Goal: Communication & Community: Answer question/provide support

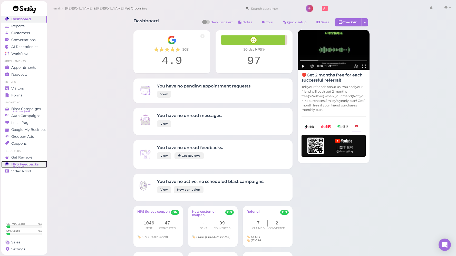
click at [22, 166] on span "NPS® 97" at bounding box center [18, 167] width 11 height 4
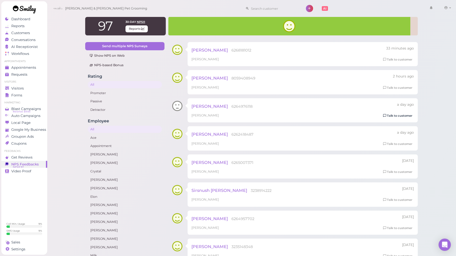
click at [398, 116] on link "Talk to customer" at bounding box center [398, 115] width 32 height 5
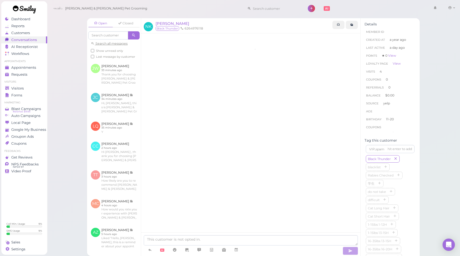
scroll to position [219, 0]
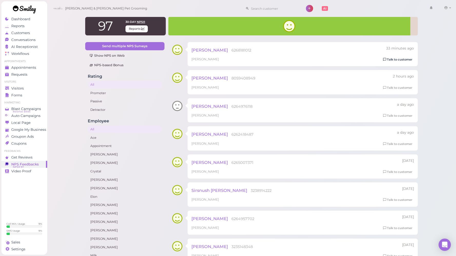
click at [395, 60] on link "Talk to customer" at bounding box center [398, 59] width 32 height 5
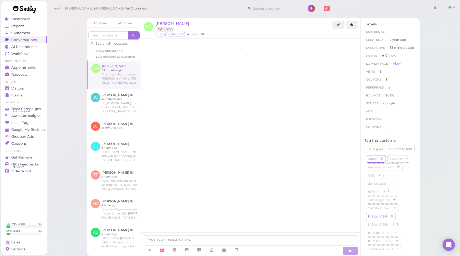
scroll to position [556, 0]
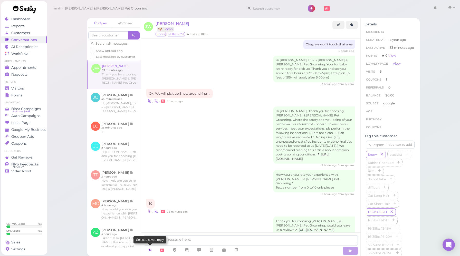
click at [150, 250] on icon at bounding box center [150, 250] width 4 height 5
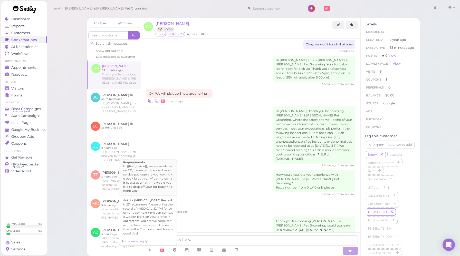
scroll to position [176, 0]
click at [149, 210] on b "Ask For Yelp Review" at bounding box center [138, 212] width 30 height 4
type textarea "Hi {{first_name}}, we're deeply grateful for your acknowledgement of our effort…"
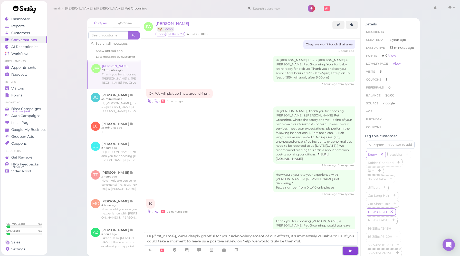
click at [350, 250] on icon "button" at bounding box center [350, 251] width 4 height 5
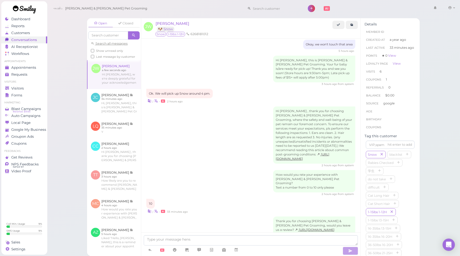
scroll to position [585, 0]
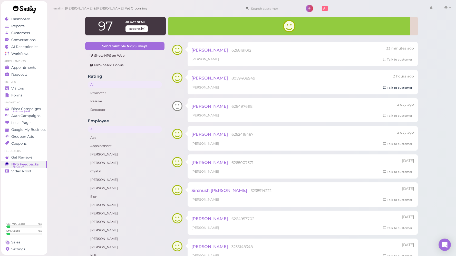
click at [397, 88] on link "Talk to customer" at bounding box center [398, 87] width 32 height 5
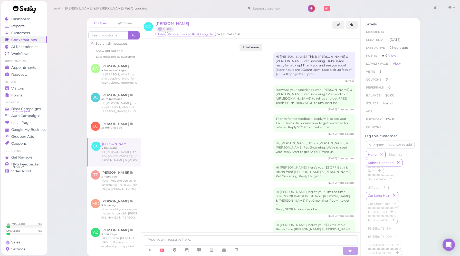
scroll to position [740, 0]
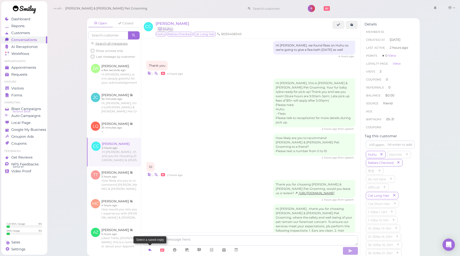
click at [149, 250] on icon at bounding box center [150, 250] width 4 height 5
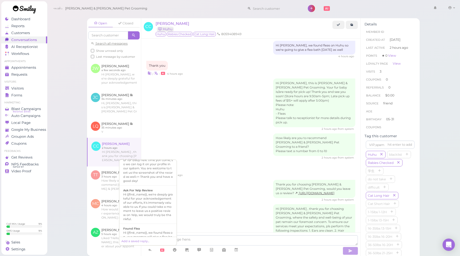
scroll to position [199, 0]
click at [150, 195] on div "Hi {{first_name}}, we're deeply grateful for your acknowledgement of our effort…" at bounding box center [148, 205] width 50 height 29
type textarea "Hi {{first_name}}, we're deeply grateful for your acknowledgement of our effort…"
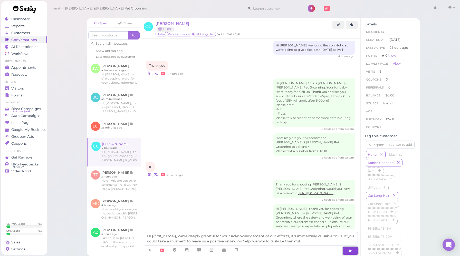
click at [348, 252] on button "button" at bounding box center [350, 251] width 15 height 8
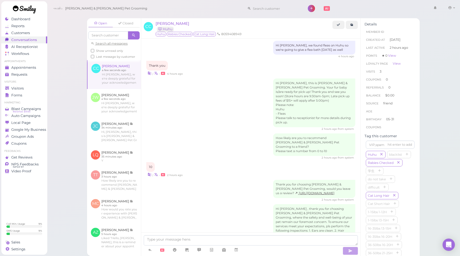
scroll to position [769, 0]
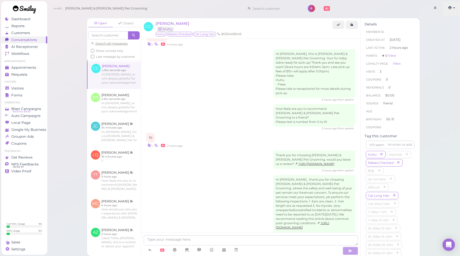
click at [453, 9] on link at bounding box center [452, 8] width 18 height 14
click at [441, 39] on link "Logout" at bounding box center [440, 39] width 42 height 6
